Goal: Contribute content

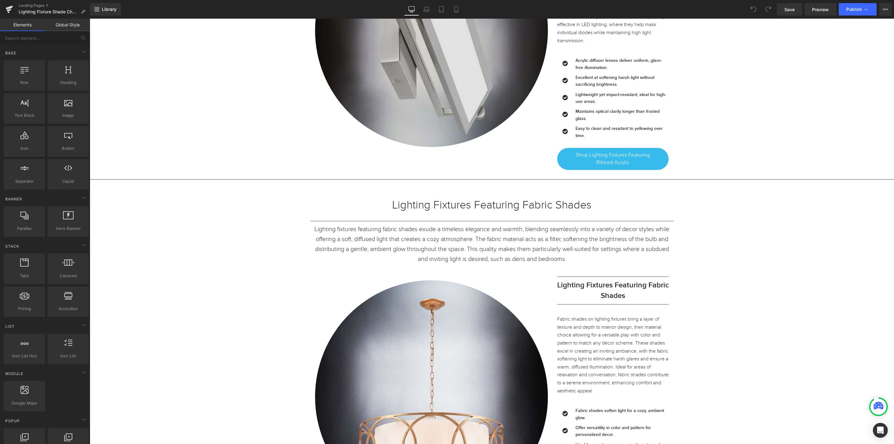
scroll to position [8993, 0]
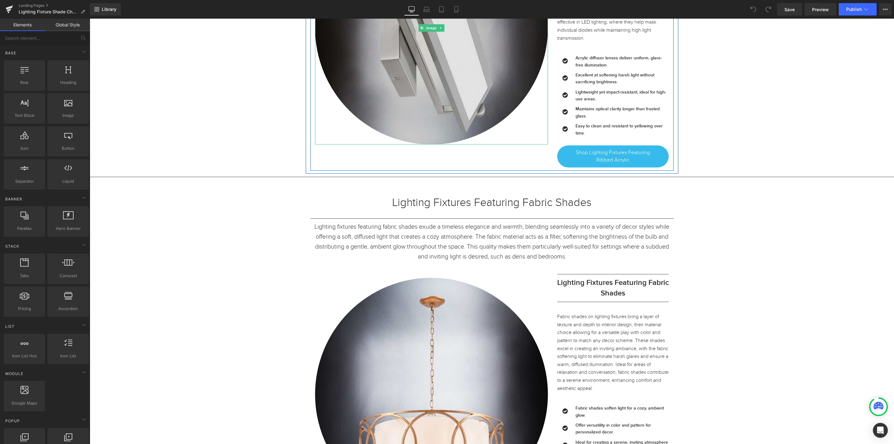
click at [422, 144] on img at bounding box center [431, 27] width 233 height 233
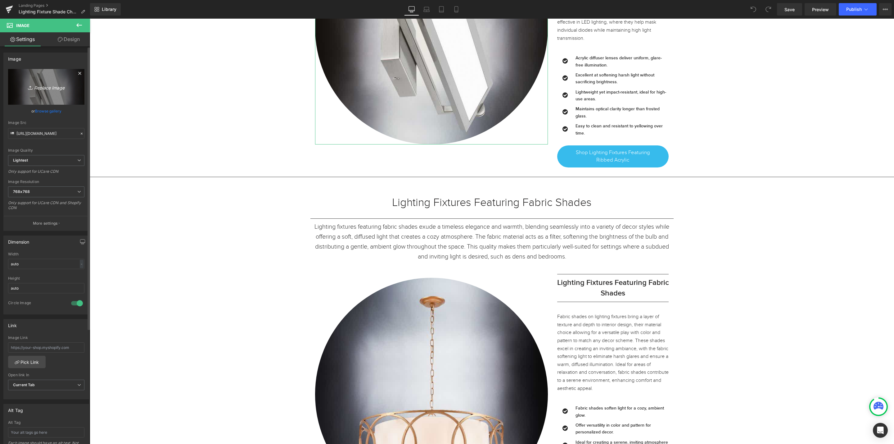
click at [52, 87] on icon "Replace Image" at bounding box center [46, 87] width 50 height 8
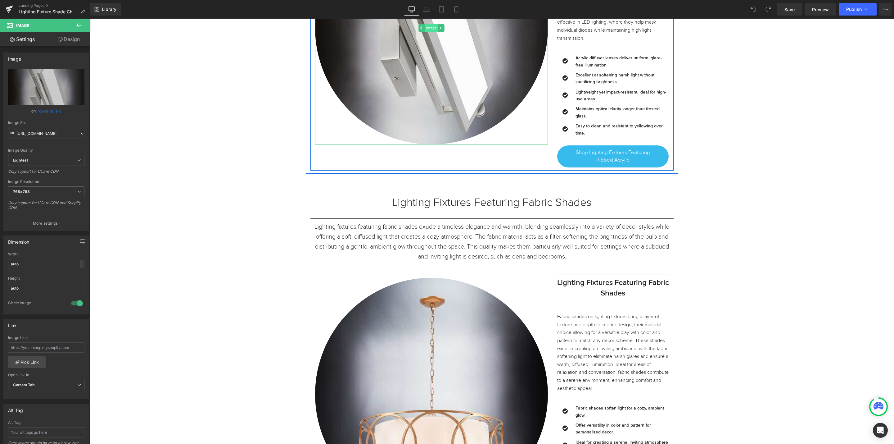
click at [426, 32] on span "Image" at bounding box center [431, 27] width 13 height 7
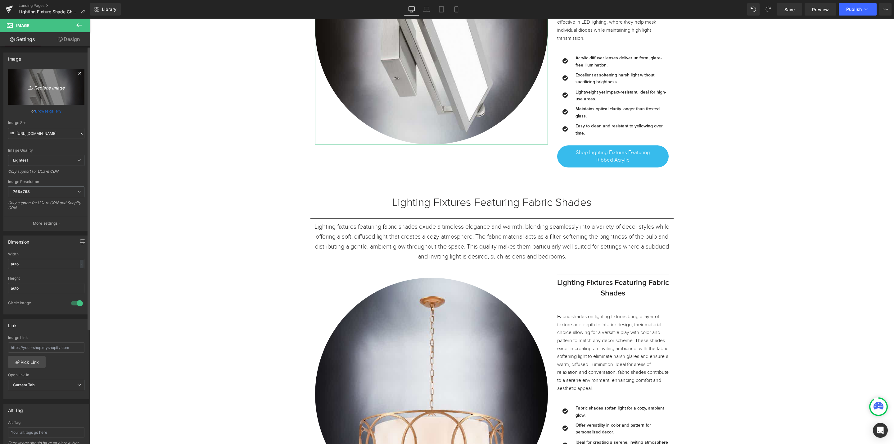
click at [41, 87] on icon "Replace Image" at bounding box center [46, 87] width 50 height 8
type input "C:\fakepath\For collection Image.jpg"
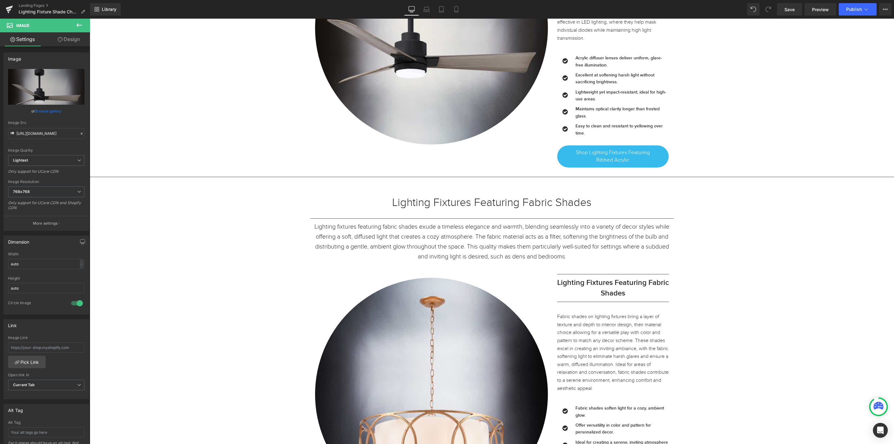
type input "[URL][DOMAIN_NAME]"
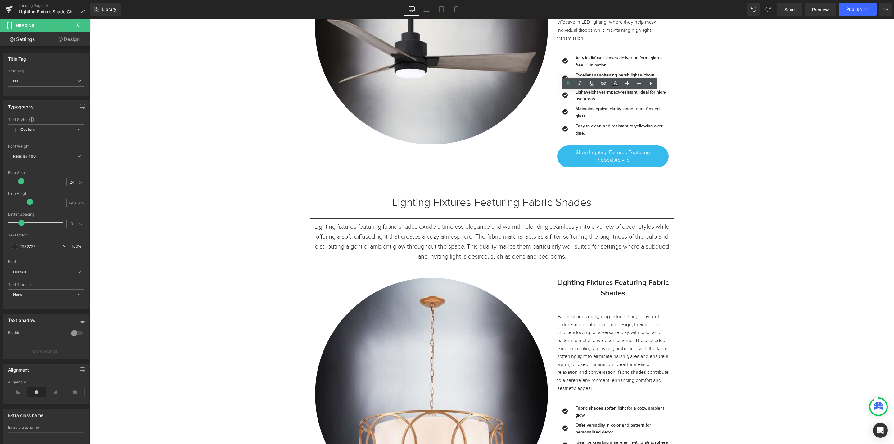
drag, startPoint x: 645, startPoint y: 109, endPoint x: 575, endPoint y: 109, distance: 70.8
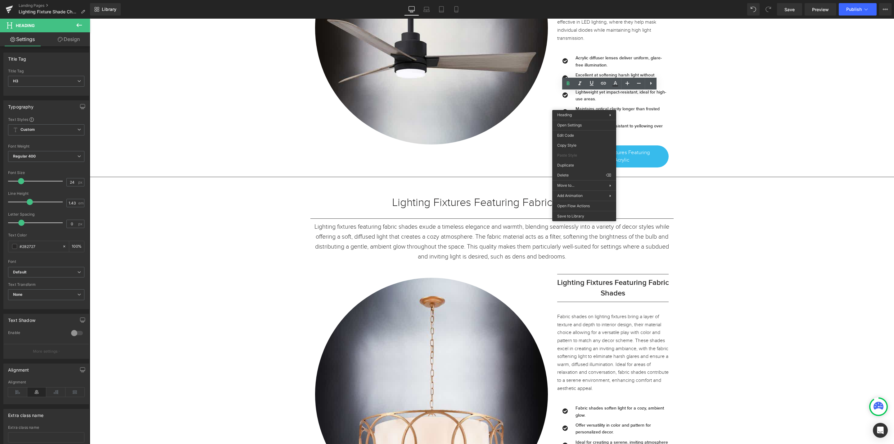
copy h3 "Acrylic Diffuser Lens"
click at [649, 164] on span "Shop Lighting Fixtures Featuring Ribbed Acrylic" at bounding box center [613, 156] width 84 height 15
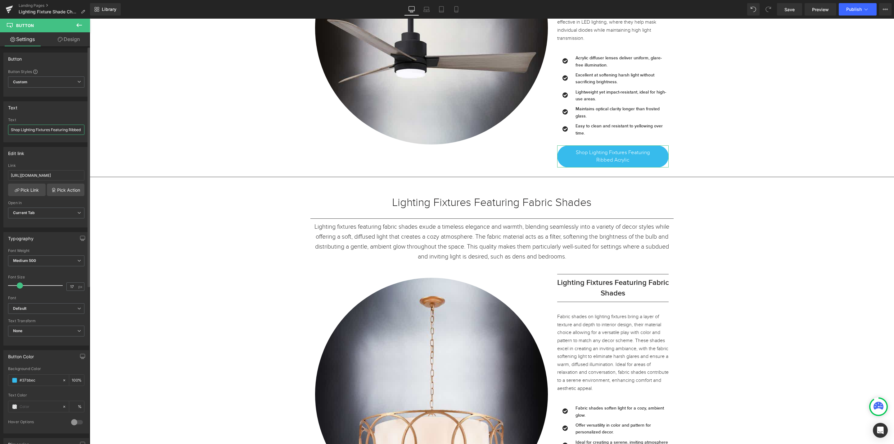
click at [40, 131] on input "Shop Lighting Fixtures Featuring Ribbed Acrylic" at bounding box center [46, 130] width 76 height 10
click at [79, 130] on input "Shop Lighting Fixtures Featuring Ribbed Acrylic" at bounding box center [46, 130] width 76 height 10
drag, startPoint x: 157, startPoint y: 148, endPoint x: 118, endPoint y: 132, distance: 42.3
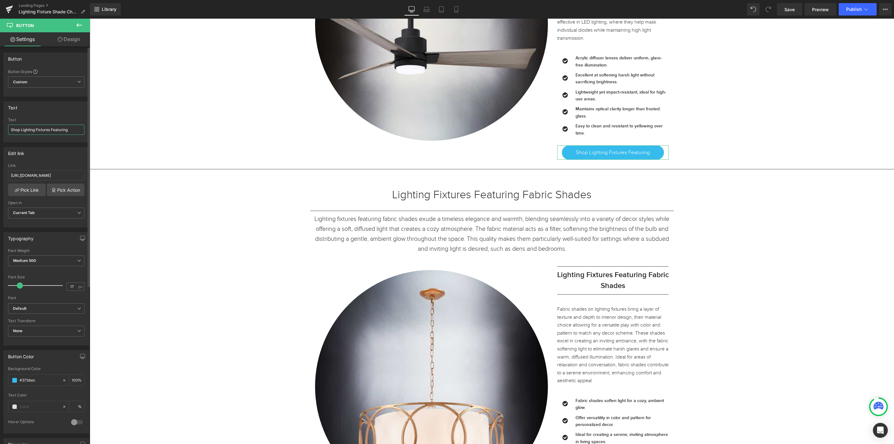
scroll to position [0, 0]
paste input "Acrylic Diffuser Lens"
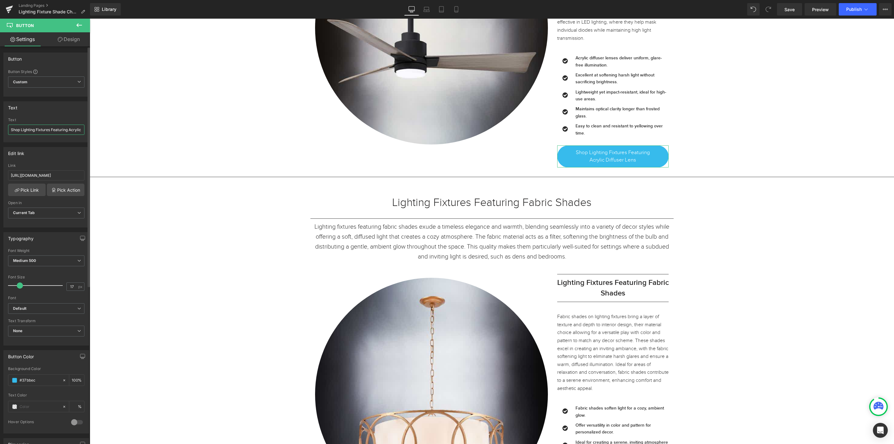
scroll to position [0, 26]
type input "Shop Lighting Fixtures Featuring Acrylic Diffuser Lens"
click at [790, 10] on span "Save" at bounding box center [790, 9] width 10 height 7
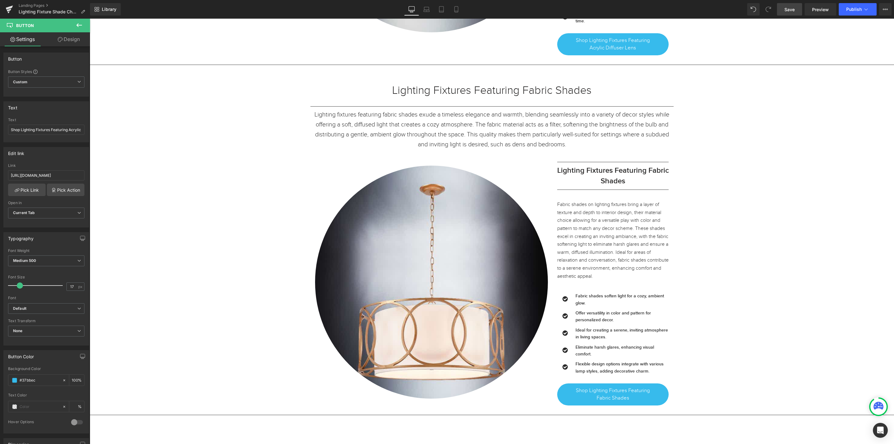
scroll to position [9087, 0]
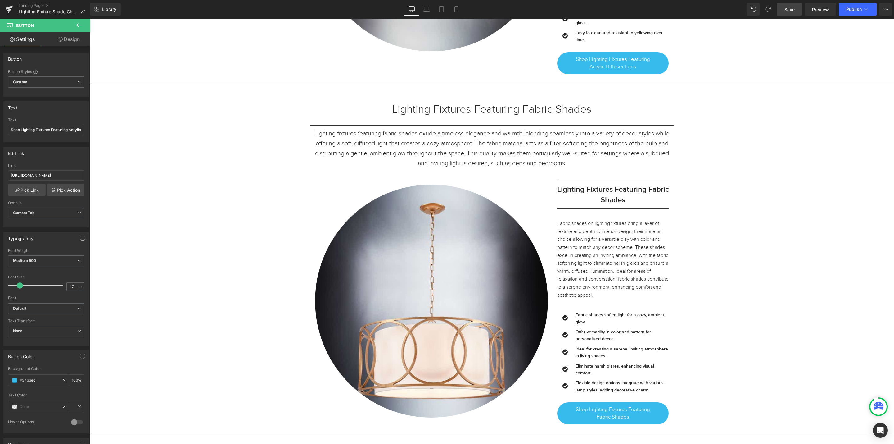
click at [792, 13] on link "Save" at bounding box center [789, 9] width 25 height 12
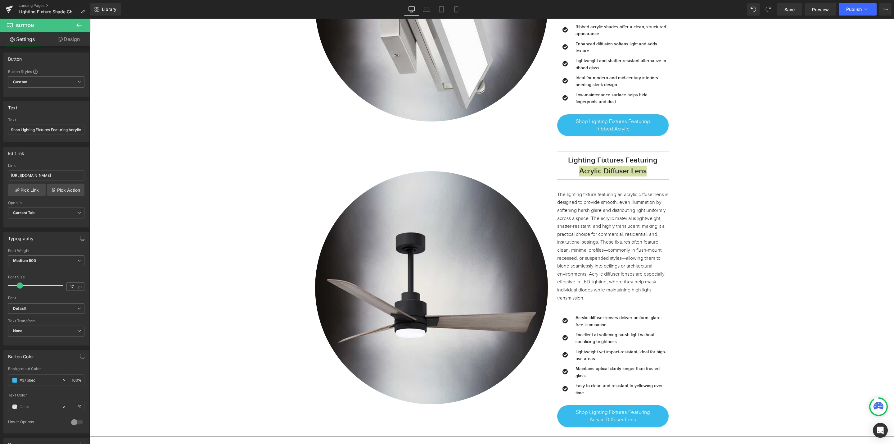
scroll to position [8621, 0]
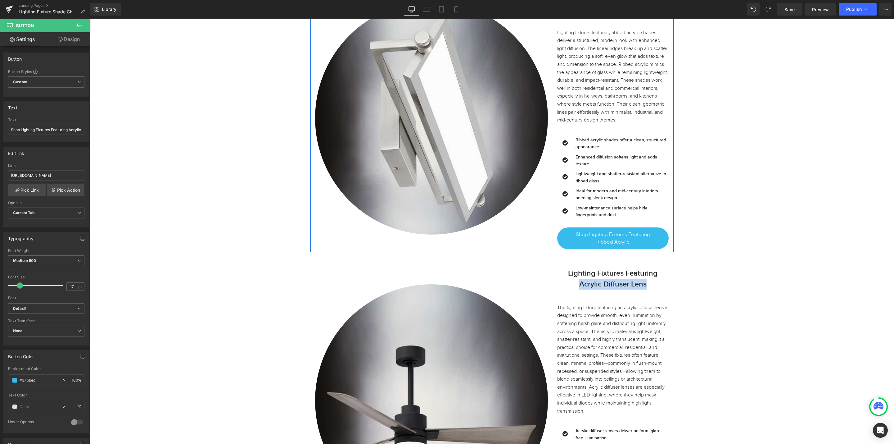
click at [640, 15] on h3 "Lighting Fixtures Featuring Ribbed Acrylic" at bounding box center [614, 3] width 112 height 21
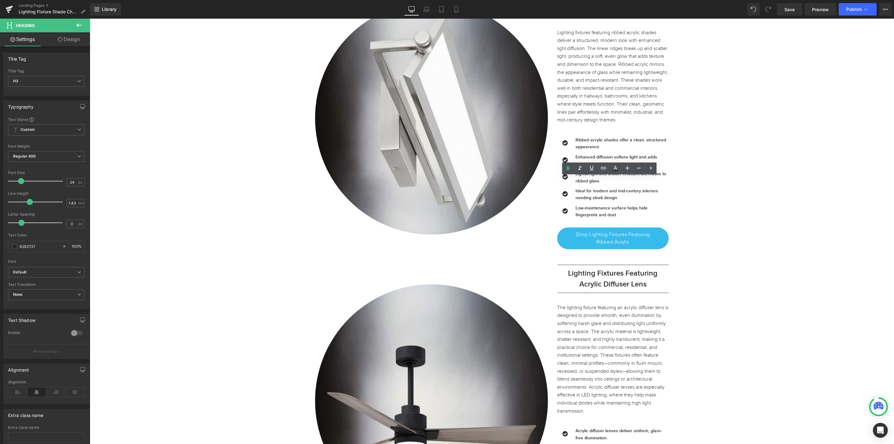
drag, startPoint x: 637, startPoint y: 192, endPoint x: 586, endPoint y: 193, distance: 50.6
click at [586, 15] on h3 "Lighting Fixtures Featuring Ribbed Acrylic" at bounding box center [614, 3] width 112 height 21
copy h3 "Ribbed Acrylic"
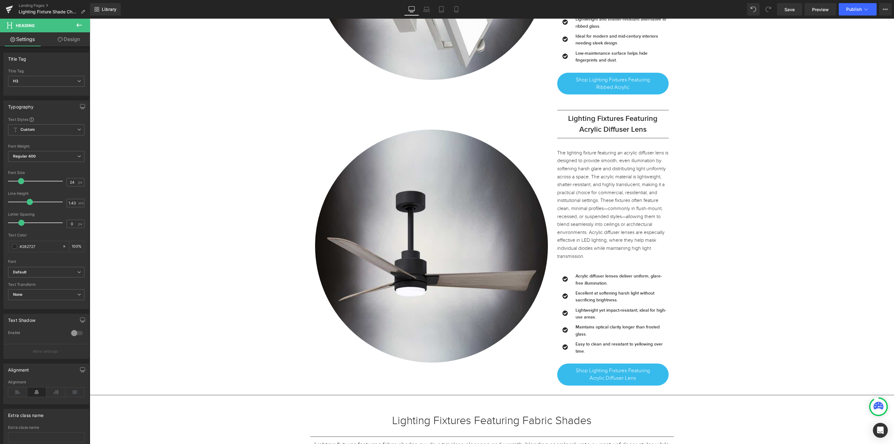
scroll to position [8807, 0]
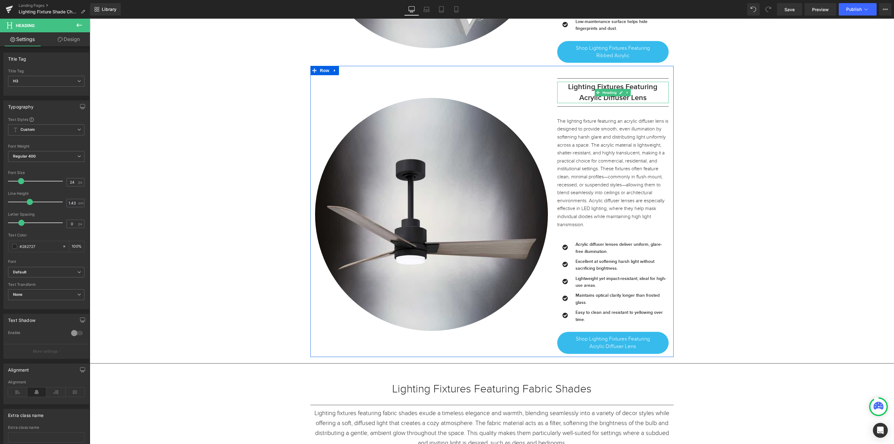
click at [647, 103] on h3 "Lighting Fixtures Featuring Acrylic Diffuser Lens" at bounding box center [614, 92] width 112 height 21
click at [646, 103] on h3 "Lighting Fixtures Featuring Acrylic Diffuser Lens" at bounding box center [614, 92] width 112 height 21
drag, startPoint x: 644, startPoint y: 293, endPoint x: 576, endPoint y: 292, distance: 69.0
click at [576, 103] on h3 "Lighting Fixtures Featuring Acrylic Diffuser Lens" at bounding box center [614, 92] width 112 height 21
copy h3 "Acrylic Diffuser Lens"
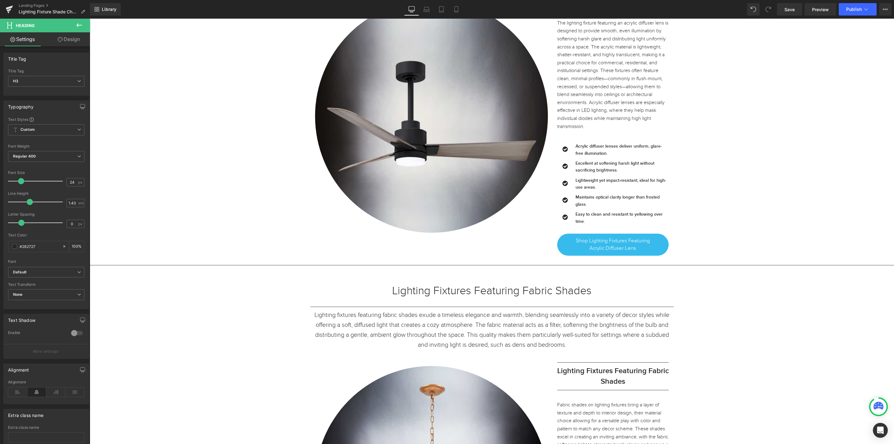
scroll to position [8993, 0]
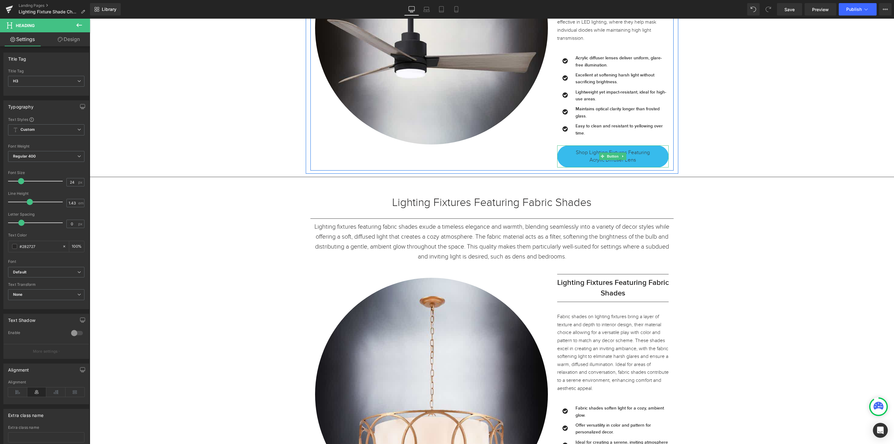
click at [640, 164] on span "Shop Lighting Fixtures Featuring Acrylic Diffuser Lens" at bounding box center [613, 156] width 84 height 15
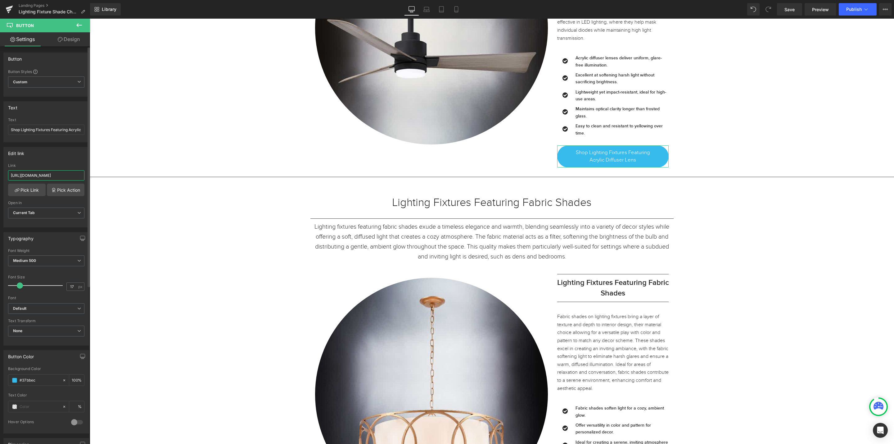
click at [52, 174] on input "[URL][DOMAIN_NAME]" at bounding box center [46, 175] width 76 height 10
drag, startPoint x: 160, startPoint y: 195, endPoint x: 109, endPoint y: 177, distance: 53.7
click at [62, 176] on input "[URL][DOMAIN_NAME]" at bounding box center [46, 175] width 76 height 10
drag, startPoint x: 104, startPoint y: 195, endPoint x: 153, endPoint y: 182, distance: 51.2
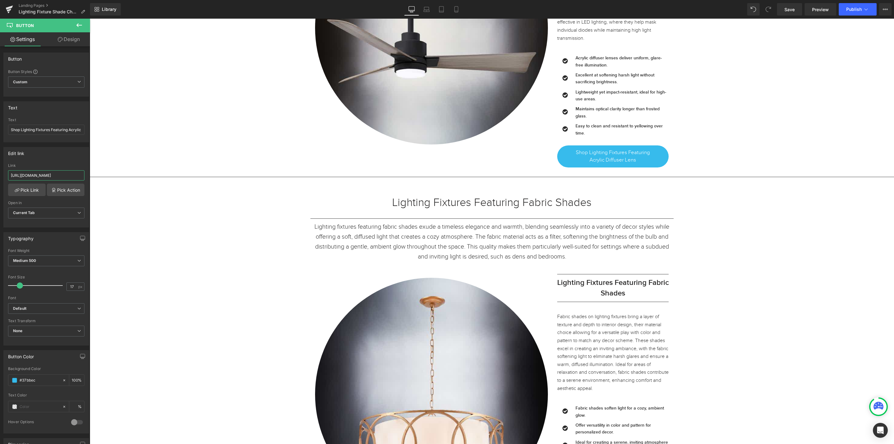
scroll to position [0, 85]
type input "[URL][DOMAIN_NAME]"
drag, startPoint x: 790, startPoint y: 11, endPoint x: 786, endPoint y: 12, distance: 4.1
click at [788, 12] on span "Save" at bounding box center [790, 9] width 10 height 7
